Goal: Transaction & Acquisition: Book appointment/travel/reservation

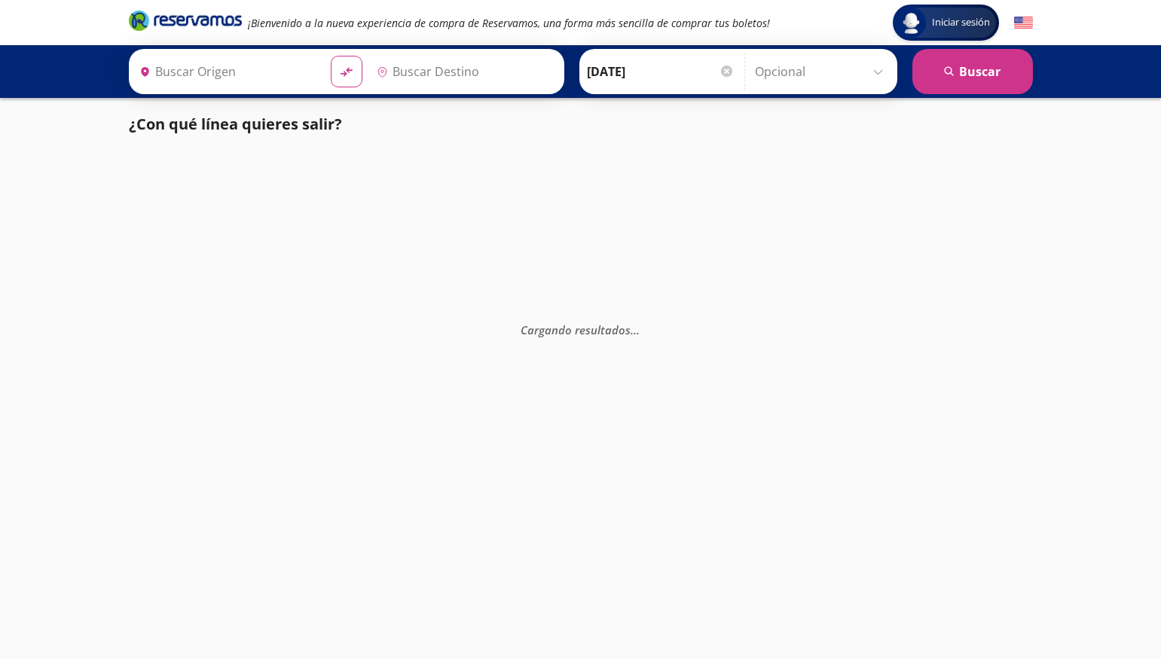
type input "[GEOGRAPHIC_DATA], [GEOGRAPHIC_DATA]"
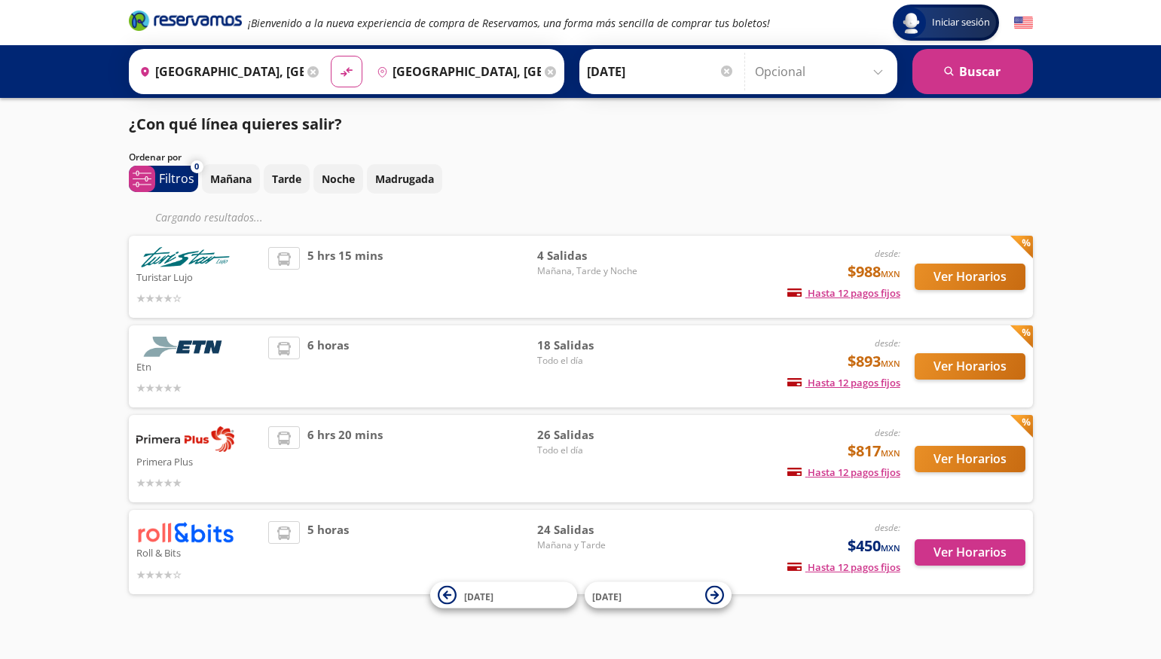
click at [311, 75] on icon at bounding box center [312, 71] width 11 height 11
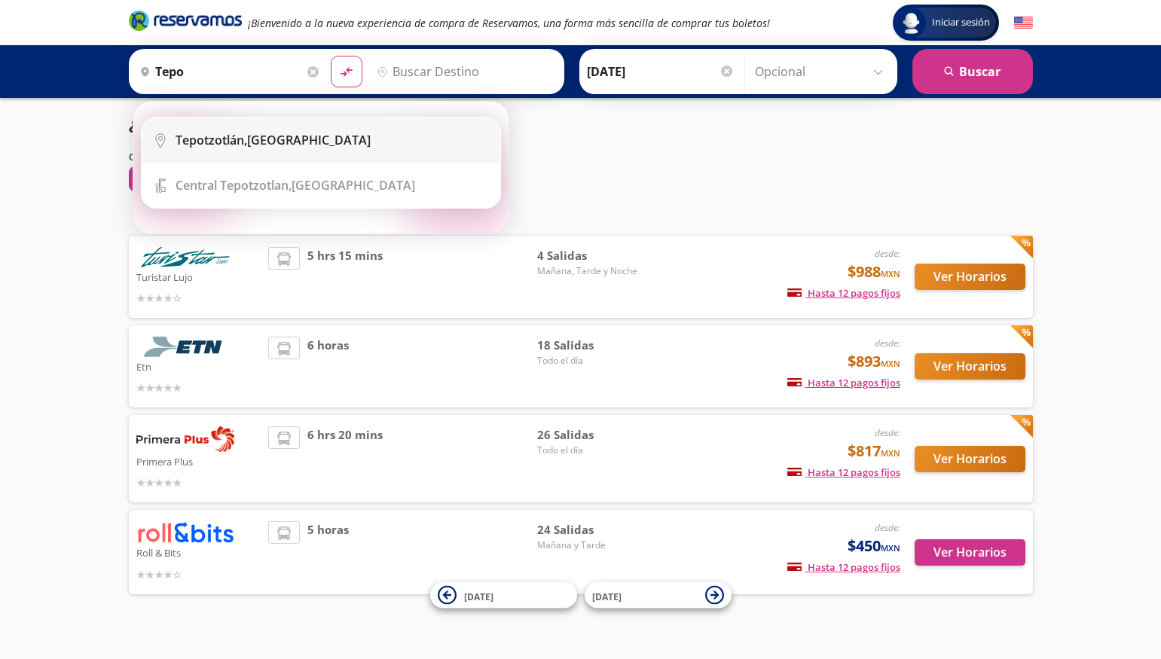
click at [205, 147] on b "Tepotzotlán," at bounding box center [212, 140] width 72 height 17
type input "[GEOGRAPHIC_DATA], [GEOGRAPHIC_DATA]"
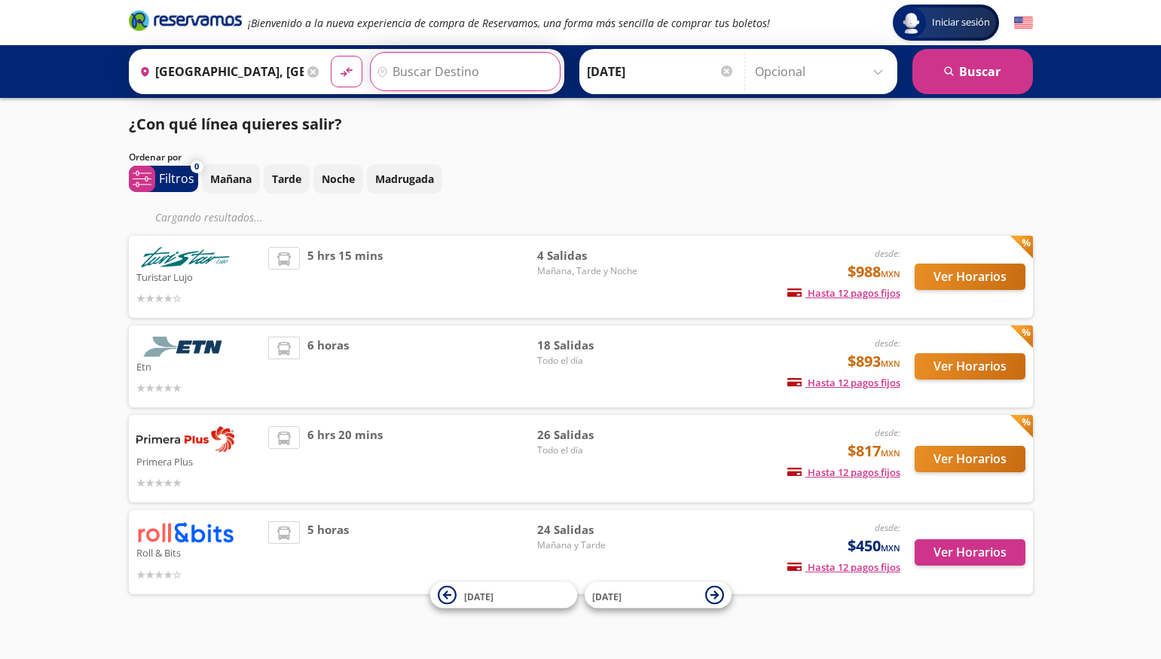
click at [482, 72] on input "Destino" at bounding box center [463, 72] width 185 height 38
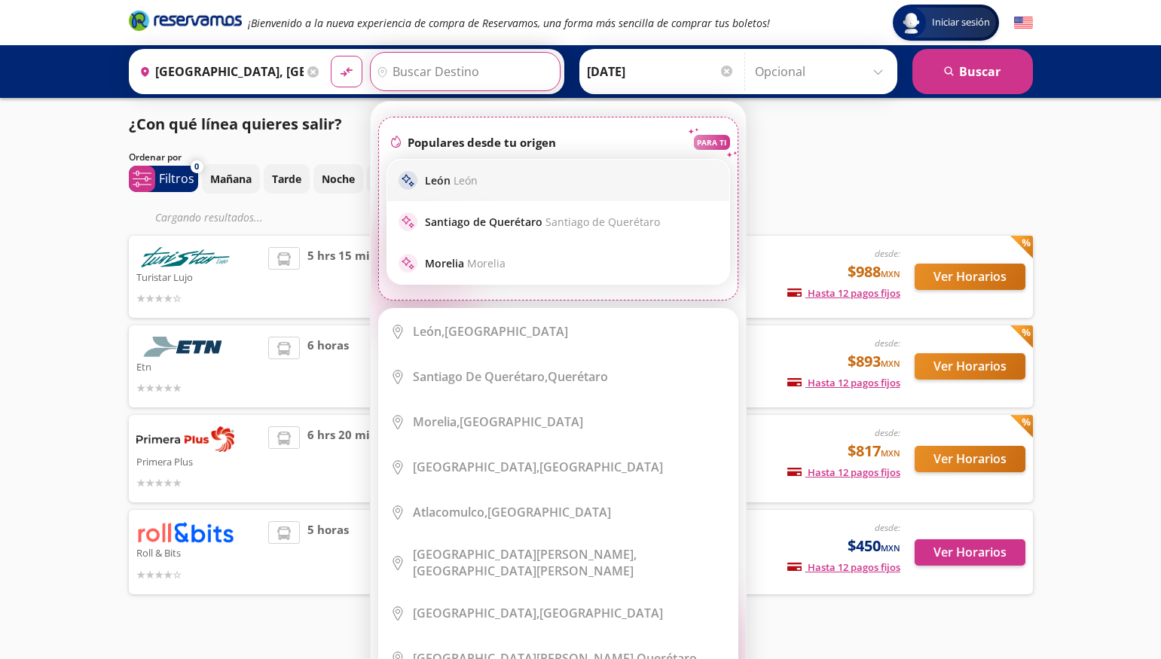
click at [471, 183] on span "León" at bounding box center [466, 180] width 24 height 14
type input "[GEOGRAPHIC_DATA], [GEOGRAPHIC_DATA]"
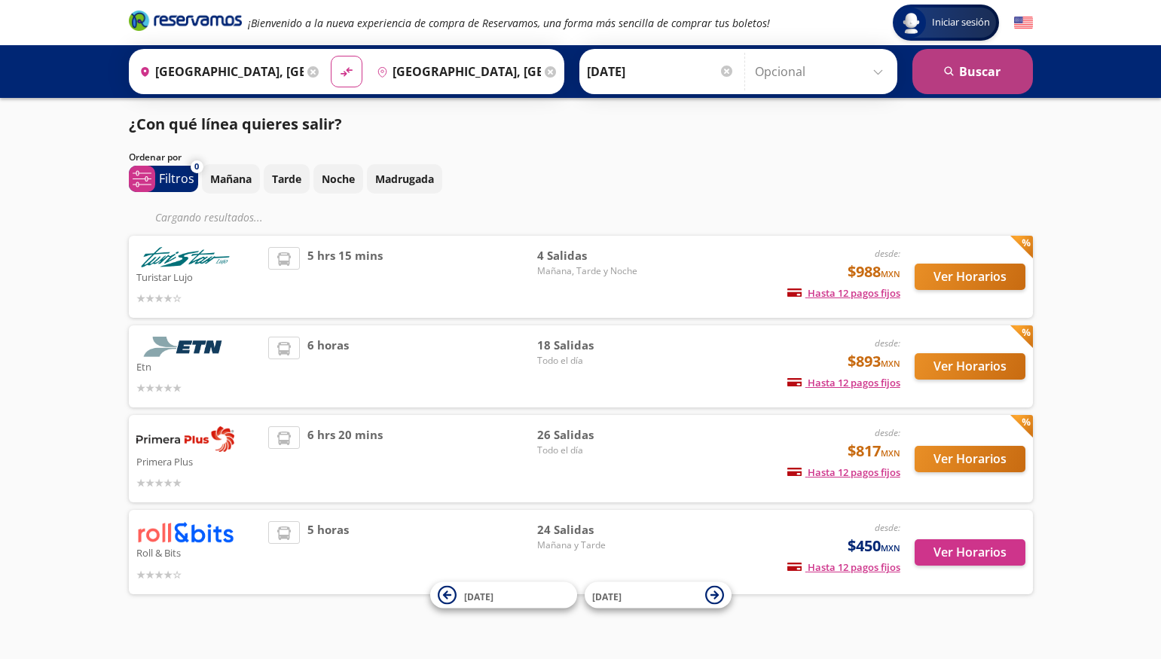
click at [959, 77] on button "search [GEOGRAPHIC_DATA]" at bounding box center [973, 71] width 121 height 45
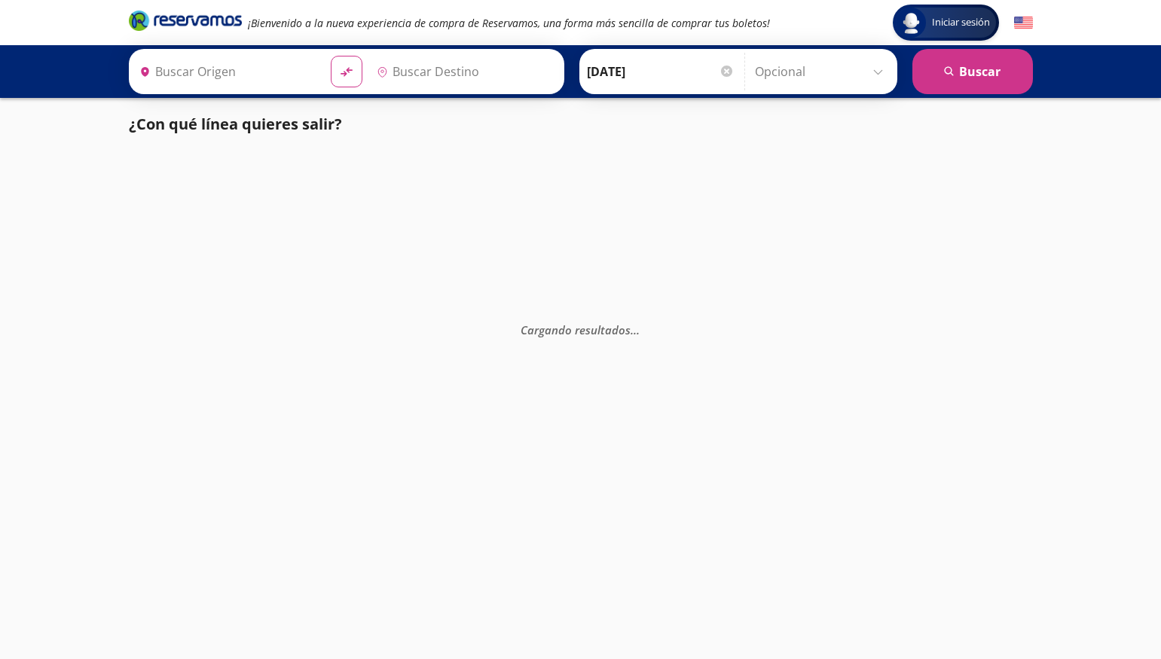
type input "[GEOGRAPHIC_DATA], [GEOGRAPHIC_DATA]"
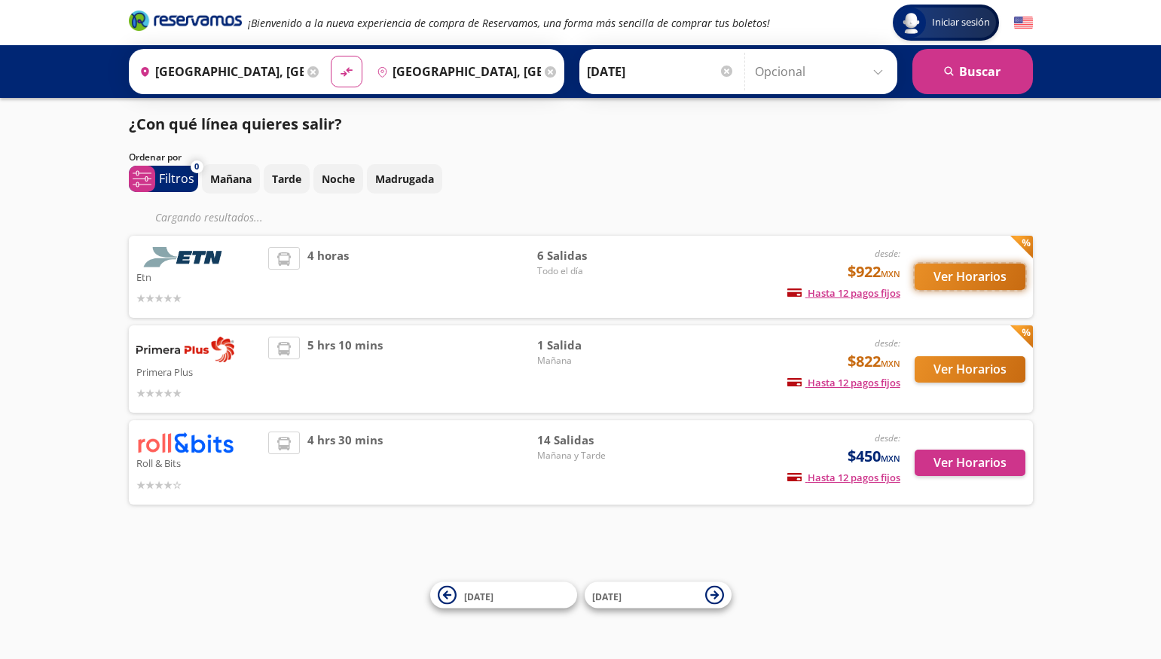
click at [1002, 271] on button "Ver Horarios" at bounding box center [970, 277] width 111 height 26
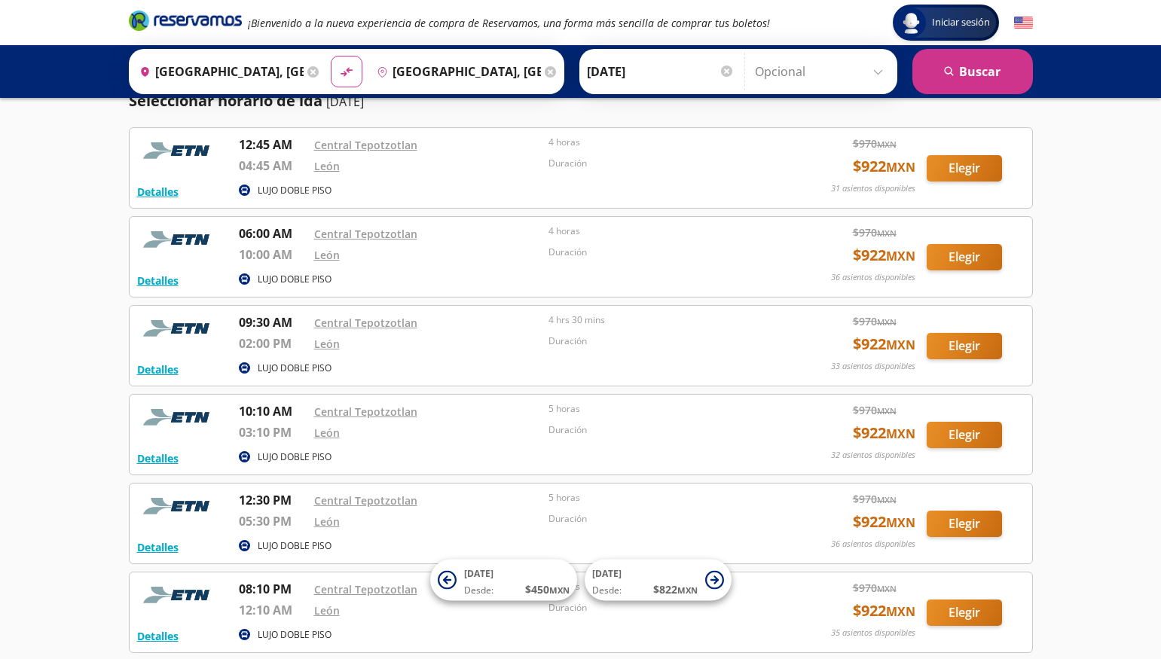
scroll to position [188, 0]
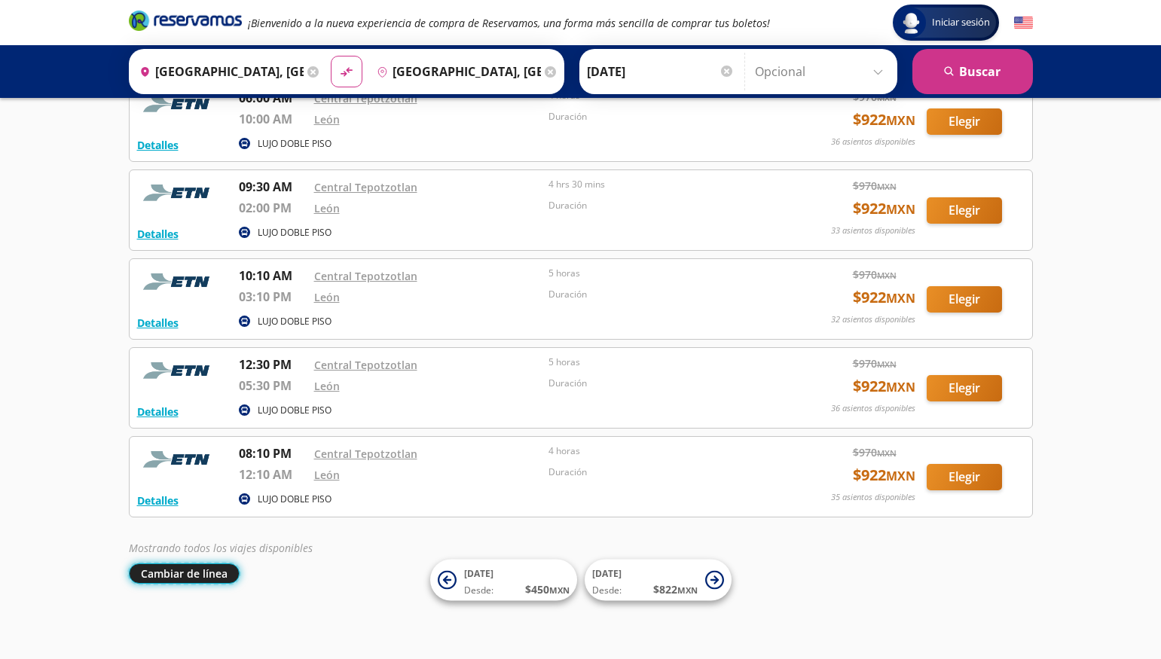
click at [217, 570] on button "Cambiar de línea" at bounding box center [184, 574] width 111 height 20
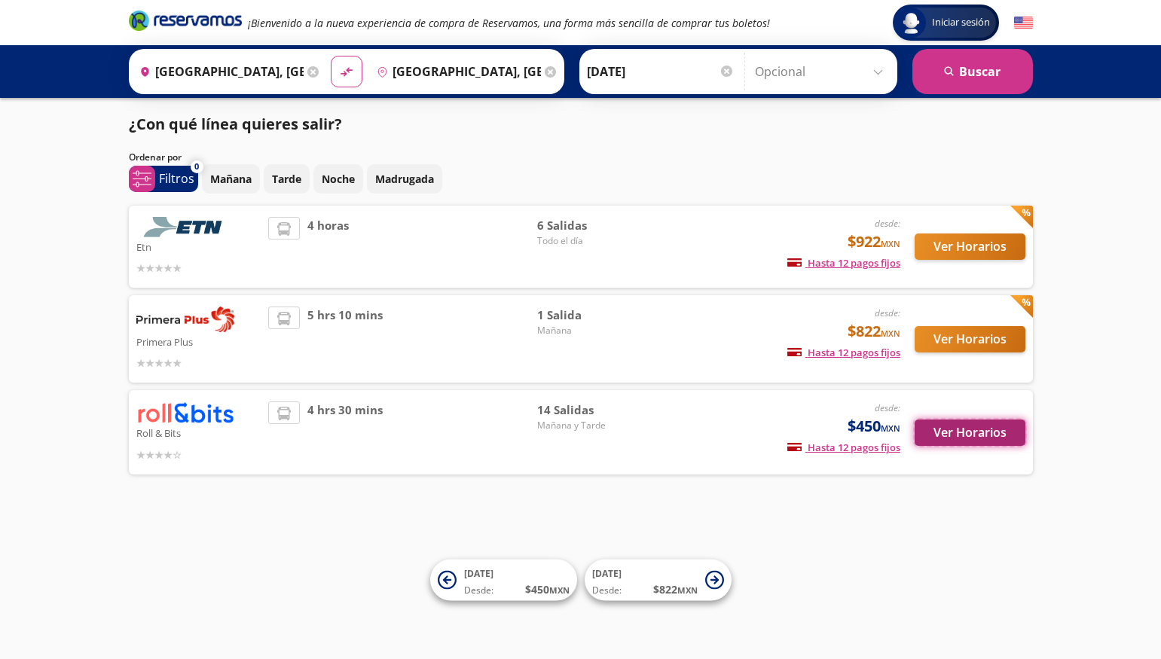
click at [955, 439] on button "Ver Horarios" at bounding box center [970, 433] width 111 height 26
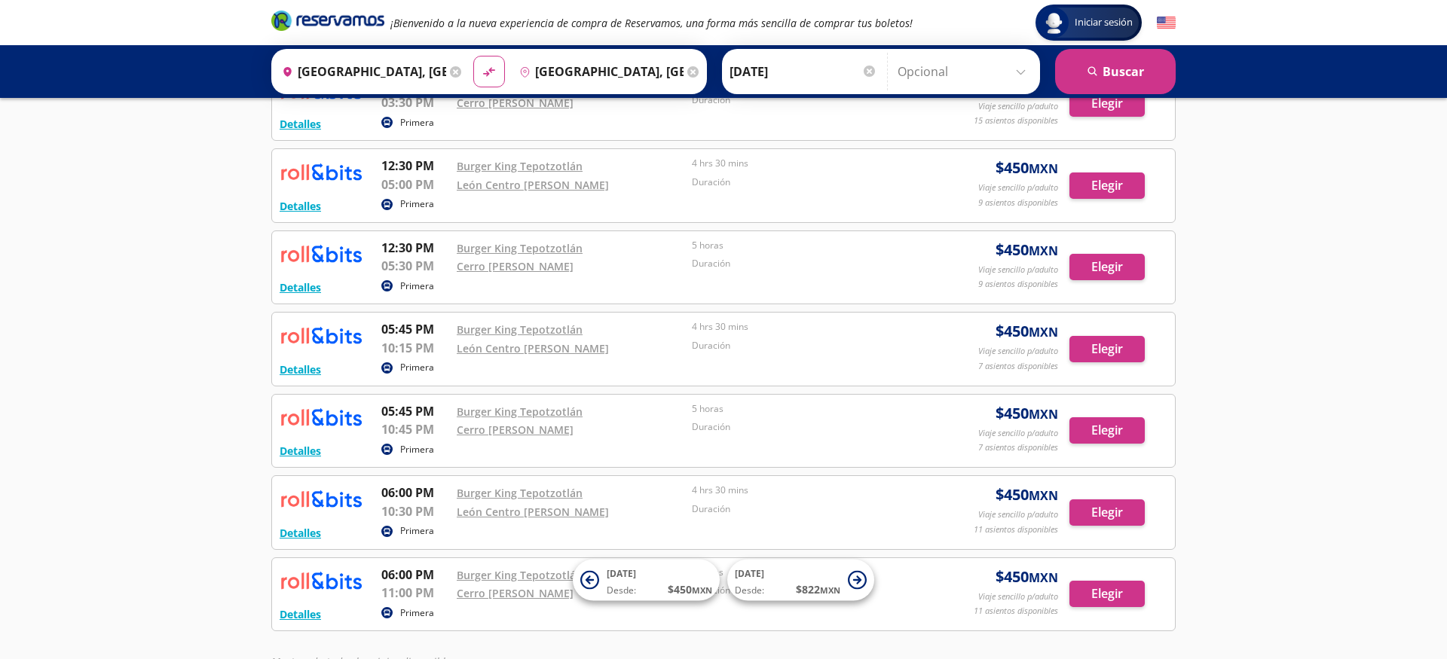
scroll to position [687, 0]
